Goal: Information Seeking & Learning: Check status

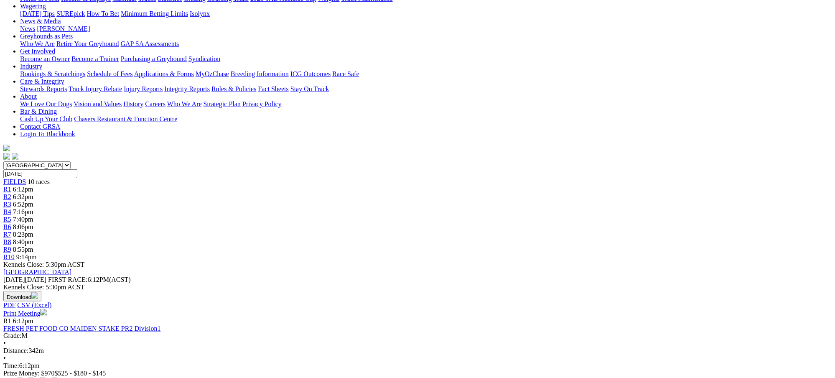
scroll to position [100, 0]
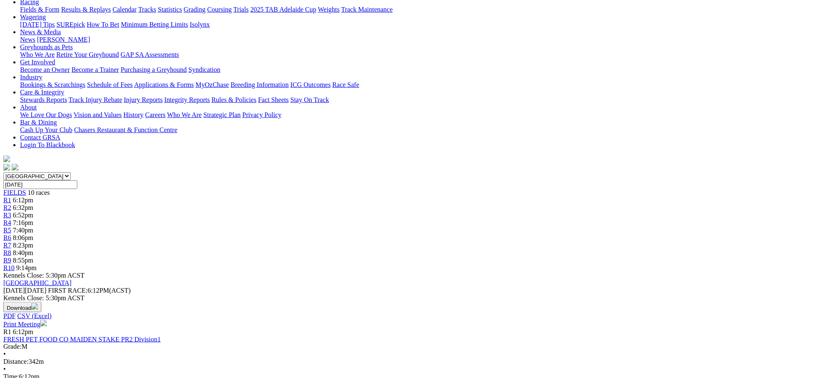
click at [33, 204] on span "6:32pm" at bounding box center [23, 207] width 20 height 7
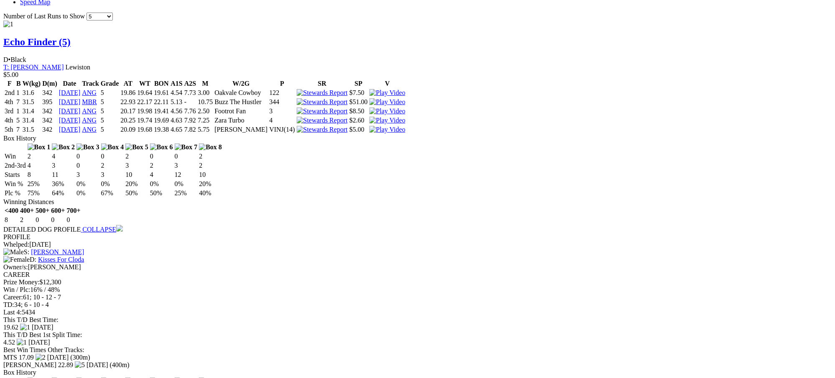
scroll to position [810, 0]
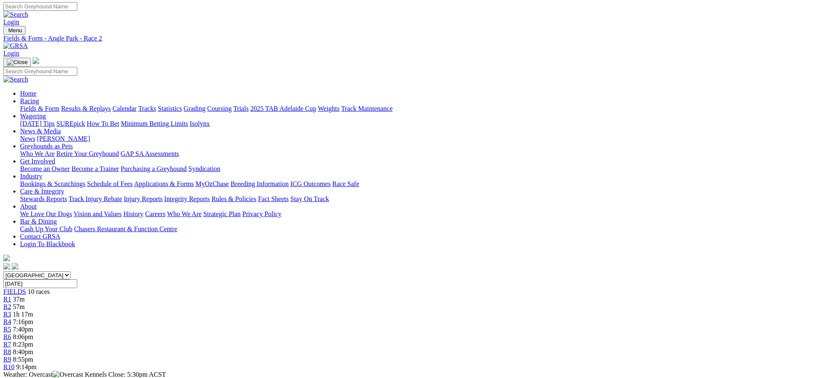
scroll to position [0, 0]
click at [33, 312] on span "1h 17m" at bounding box center [23, 315] width 20 height 7
click at [111, 106] on link "Results & Replays" at bounding box center [86, 109] width 50 height 7
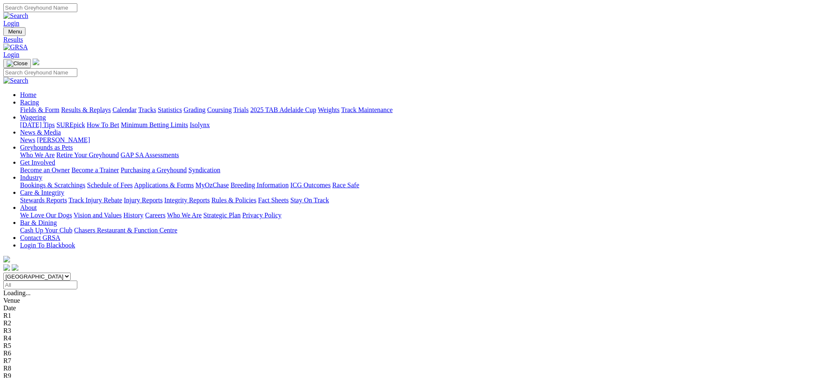
click at [31, 304] on span "2 5 4 7" at bounding box center [22, 307] width 18 height 7
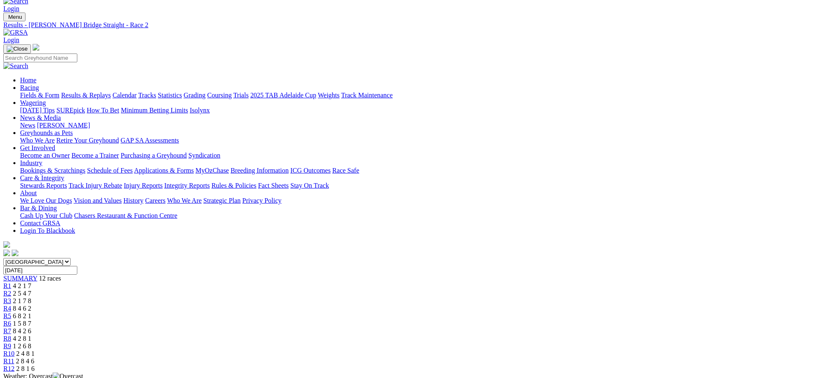
scroll to position [22, 0]
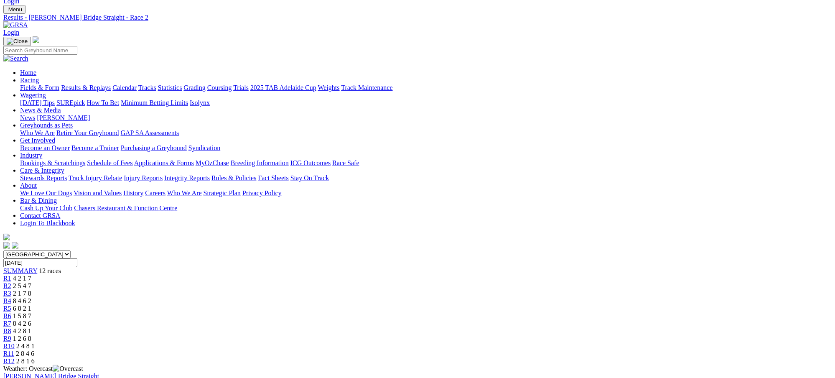
click at [306, 290] on div "R3 2 1 7 8" at bounding box center [417, 294] width 829 height 8
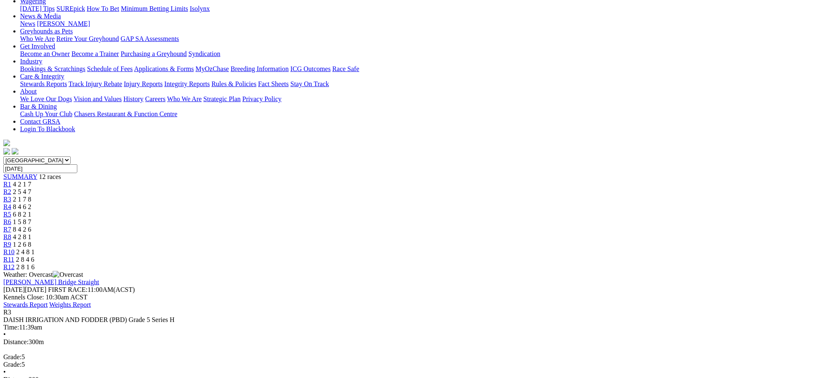
scroll to position [111, 0]
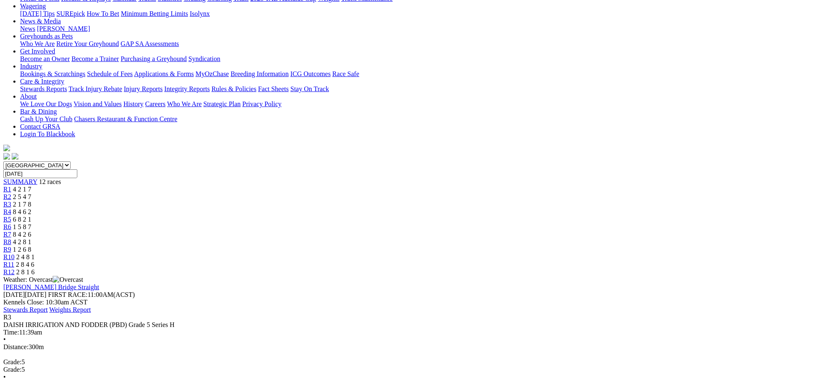
click at [31, 208] on span "8 4 6 2" at bounding box center [22, 211] width 18 height 7
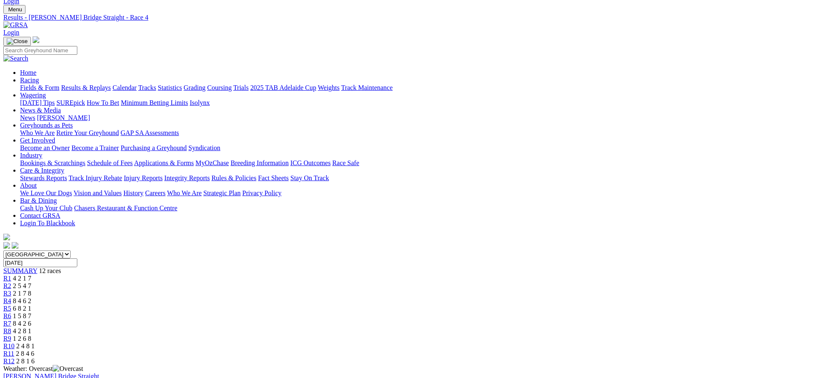
scroll to position [44, 0]
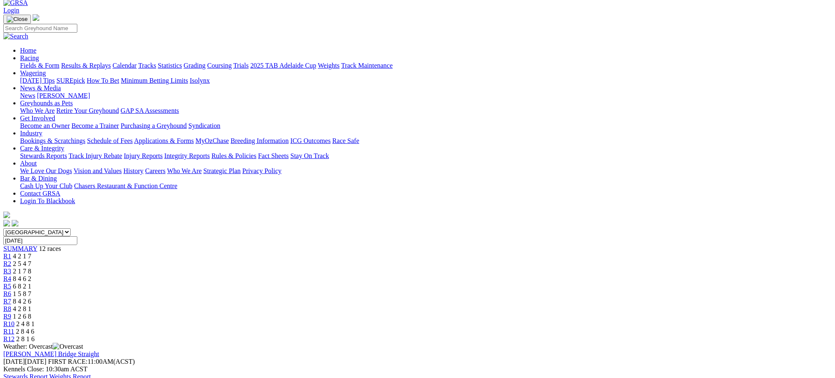
click at [31, 283] on span "6 8 2 1" at bounding box center [22, 286] width 18 height 7
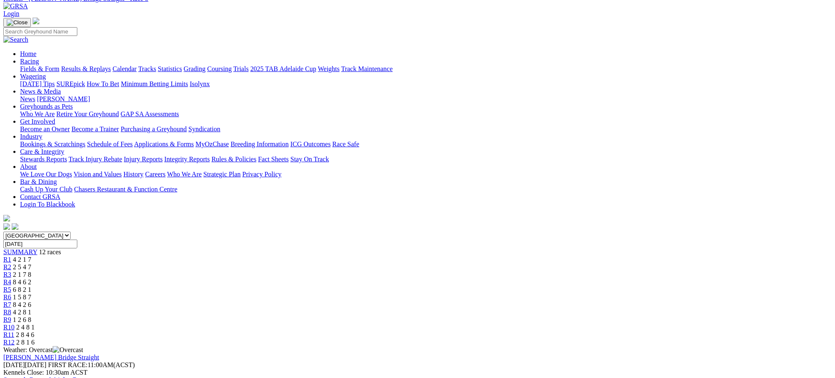
scroll to position [44, 0]
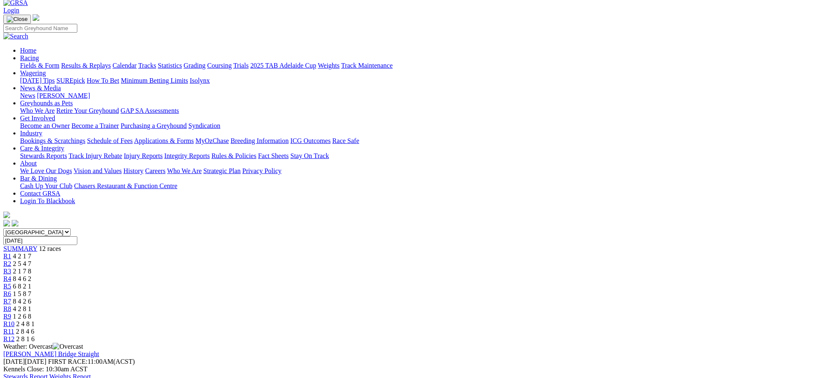
click at [31, 290] on span "1 5 8 7" at bounding box center [22, 293] width 18 height 7
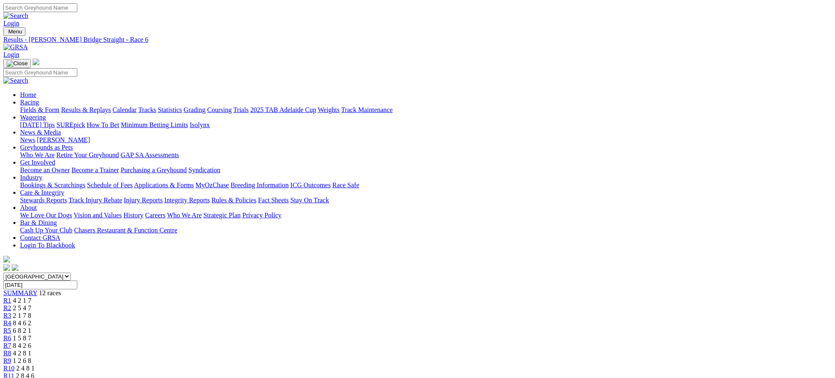
click at [31, 342] on span "8 4 2 6" at bounding box center [22, 345] width 18 height 7
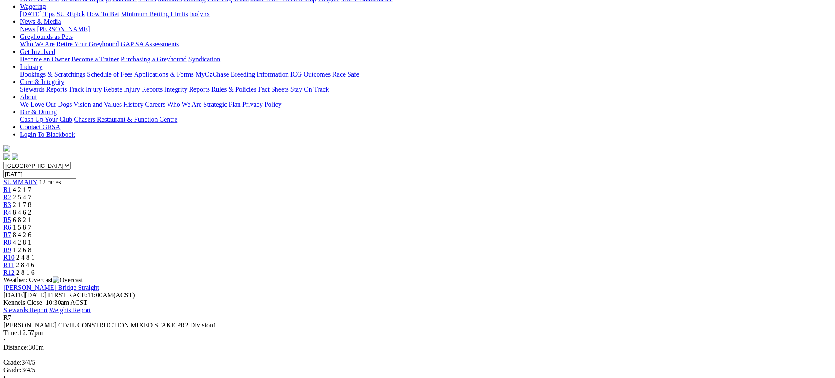
scroll to position [111, 0]
click at [31, 238] on span "4 2 8 1" at bounding box center [22, 241] width 18 height 7
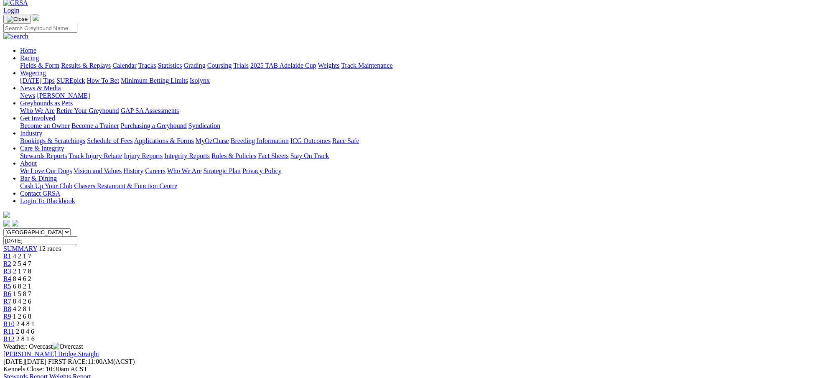
scroll to position [67, 0]
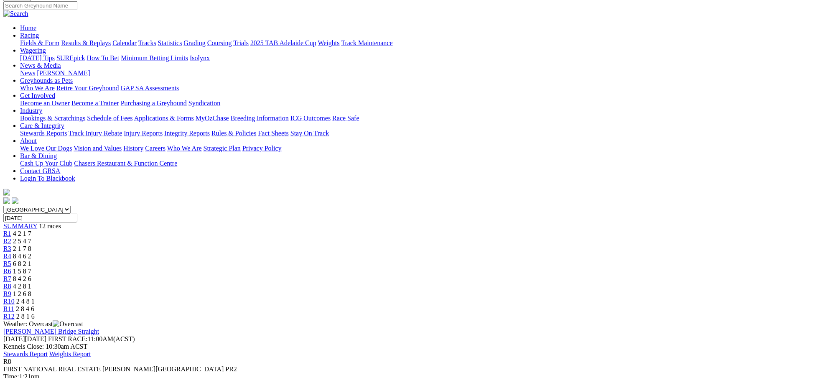
click at [31, 290] on span "1 2 6 8" at bounding box center [22, 293] width 18 height 7
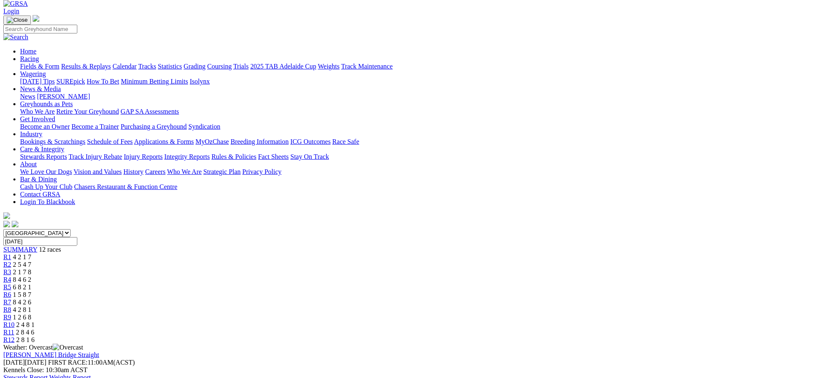
scroll to position [44, 0]
click at [35, 320] on span "2 4 8 1" at bounding box center [25, 323] width 18 height 7
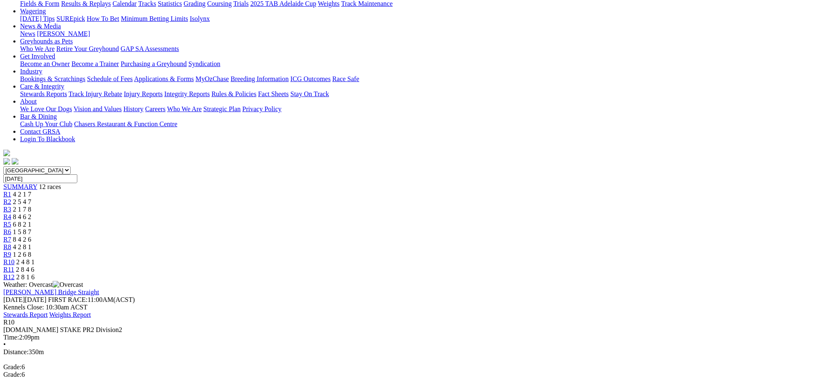
scroll to position [111, 0]
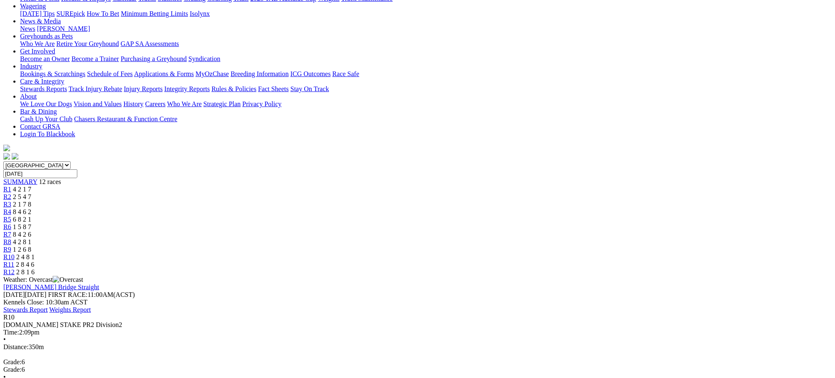
click at [34, 261] on span "2 8 4 6" at bounding box center [25, 264] width 18 height 7
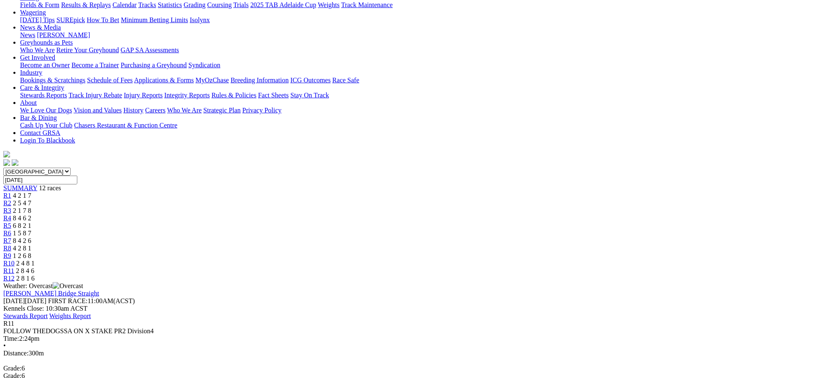
scroll to position [111, 0]
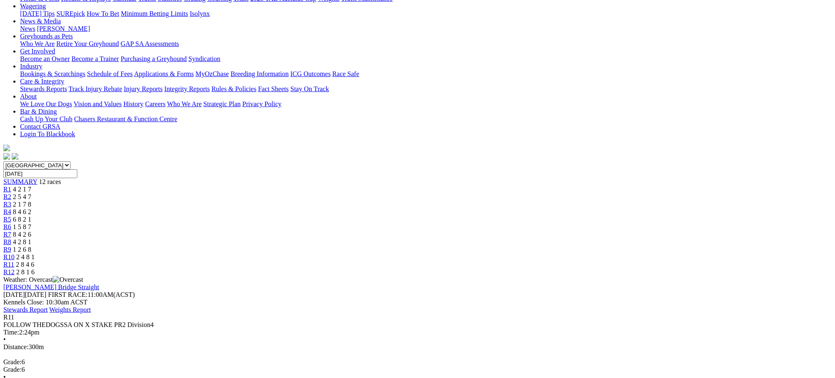
click at [662, 268] on div "R12 2 8 1 6" at bounding box center [417, 272] width 829 height 8
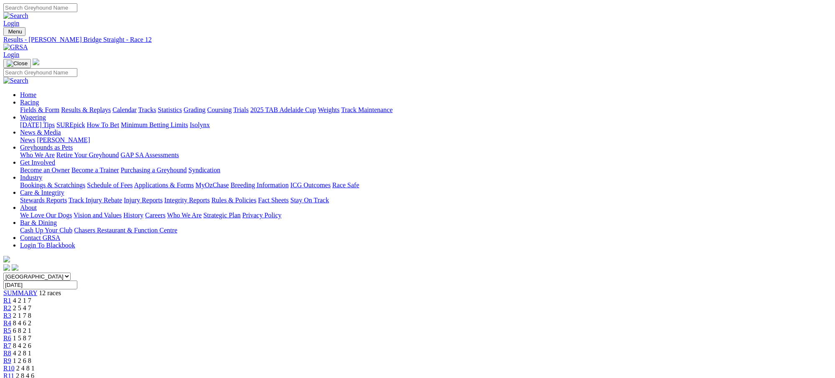
click at [111, 106] on link "Results & Replays" at bounding box center [86, 109] width 50 height 7
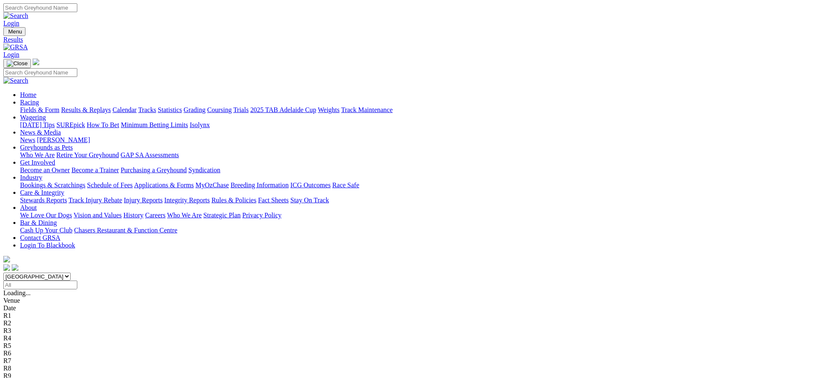
click at [59, 106] on link "Fields & Form" at bounding box center [39, 109] width 39 height 7
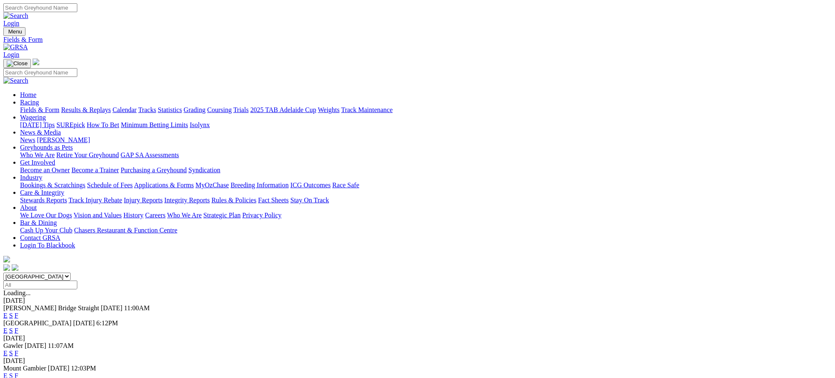
click at [18, 327] on link "F" at bounding box center [17, 330] width 4 height 7
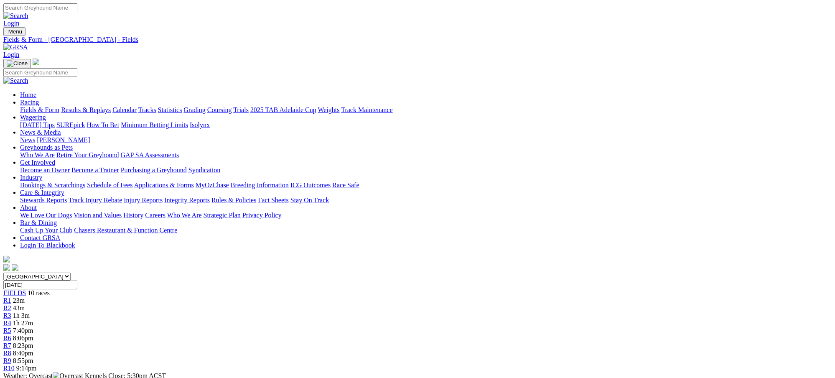
click at [237, 297] on div "R1 23m" at bounding box center [417, 301] width 829 height 8
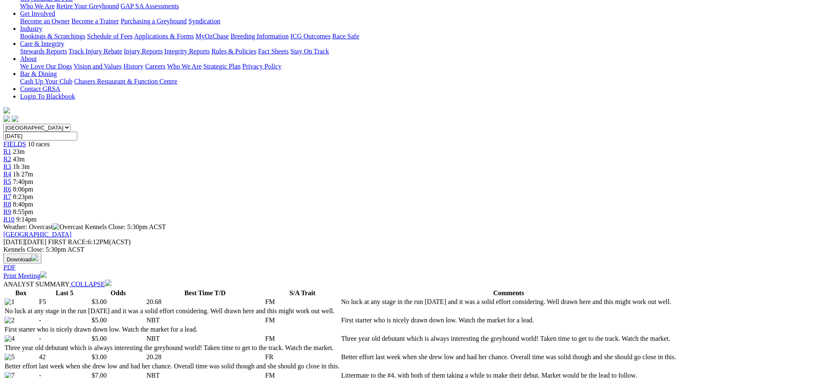
scroll to position [171, 0]
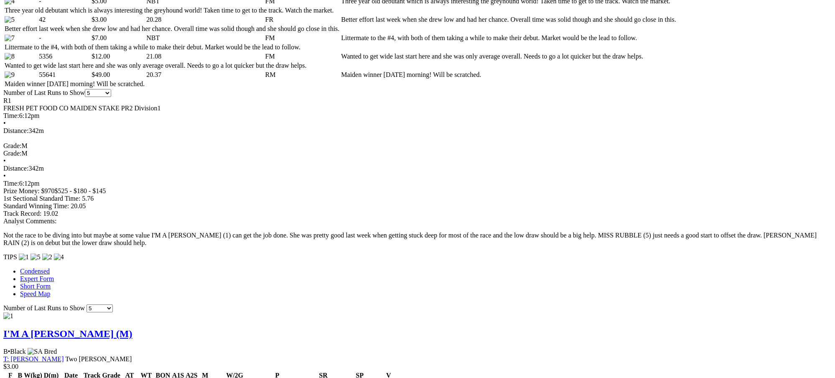
scroll to position [490, 0]
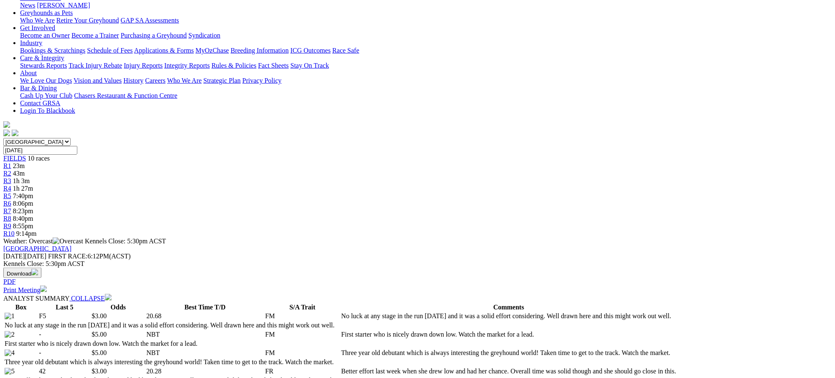
scroll to position [134, 0]
